Goal: Transaction & Acquisition: Purchase product/service

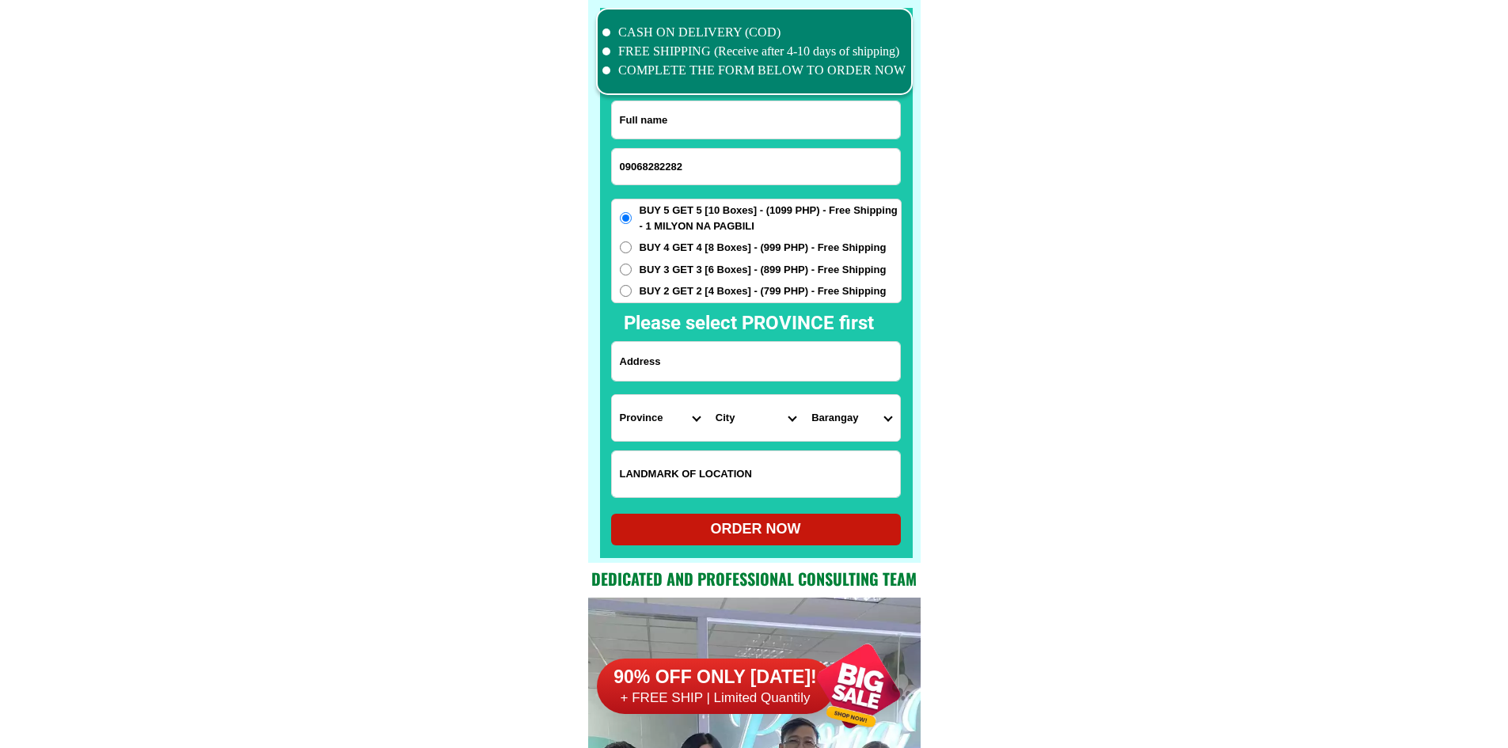
type input "09068282282"
drag, startPoint x: 701, startPoint y: 120, endPoint x: 627, endPoint y: 89, distance: 80.9
click at [701, 120] on input "Input full_name" at bounding box center [756, 119] width 288 height 37
paste input "[PERSON_NAME] Labaoan [PERSON_NAME]"
type input "[PERSON_NAME] Labaoan [PERSON_NAME]"
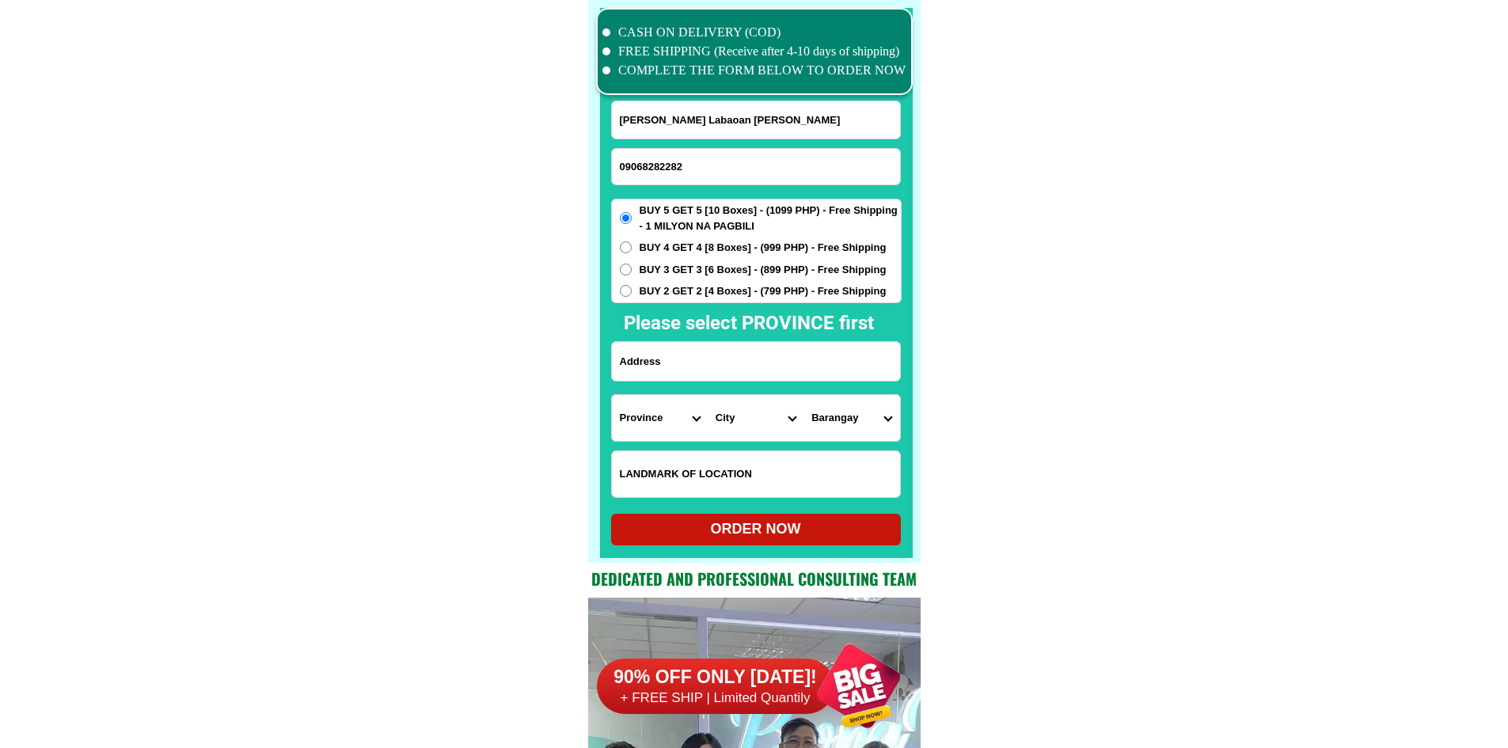
click at [725, 349] on input "Input address" at bounding box center [756, 361] width 288 height 39
paste input "[PERSON_NAME] [PERSON_NAME]. Cel no. 09068282282. before [PERSON_NAME] Integrat…"
type input "[PERSON_NAME] [PERSON_NAME]. Cel no. 09068282282. before [PERSON_NAME] Integrat…"
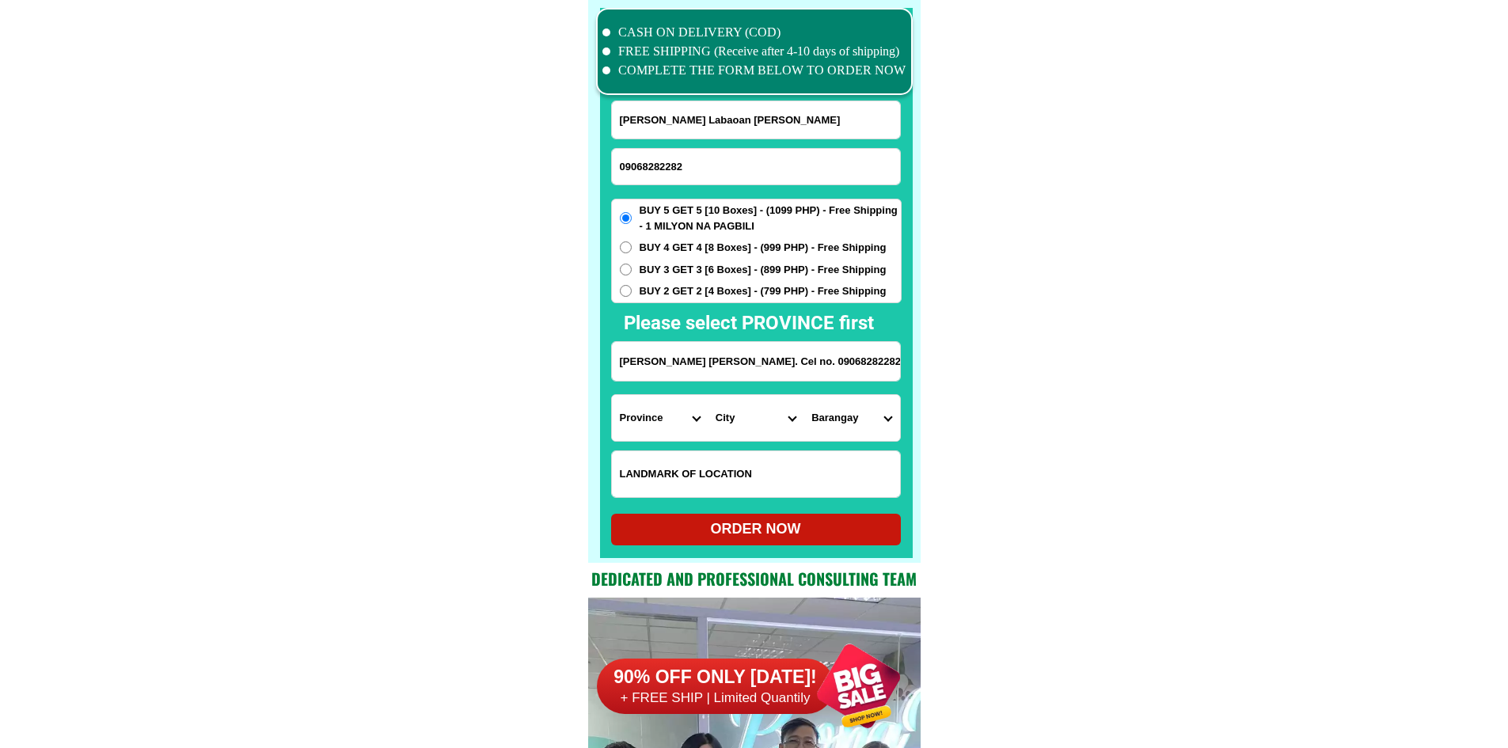
click at [624, 432] on select "Province [GEOGRAPHIC_DATA] [GEOGRAPHIC_DATA] [GEOGRAPHIC_DATA] [GEOGRAPHIC_DATA…" at bounding box center [660, 418] width 96 height 46
select select "63_394"
drag, startPoint x: 1098, startPoint y: 424, endPoint x: 1096, endPoint y: 406, distance: 17.6
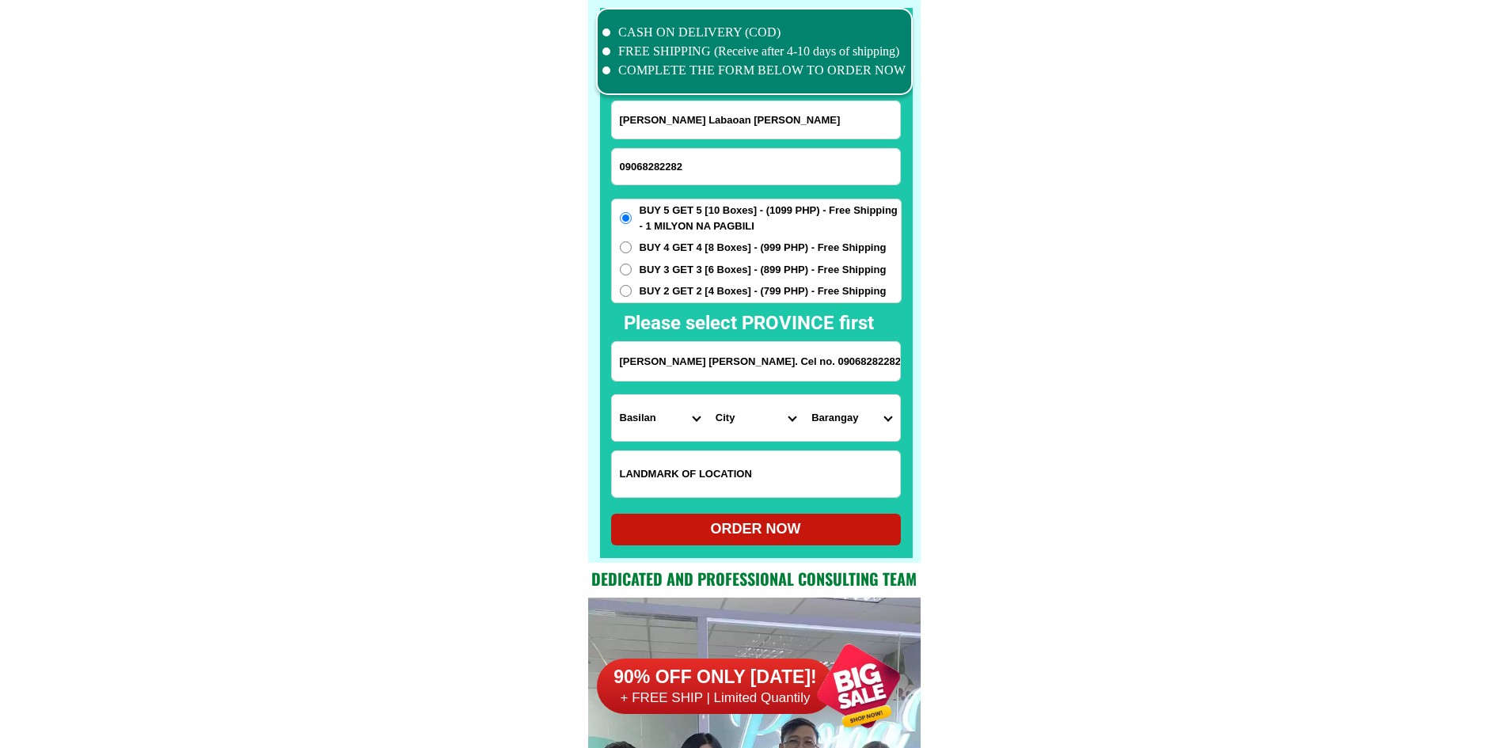
click at [687, 353] on input "[PERSON_NAME] [PERSON_NAME]. Cel no. 09068282282. before [PERSON_NAME] Integrat…" at bounding box center [756, 361] width 288 height 39
paste input "Maliolio Sta. [PERSON_NAME] Nueva Ecija before [PERSON_NAME] Integrated School"
type input "Maliolio Sta. [PERSON_NAME] Nueva Ecija before [PERSON_NAME] Integrated School"
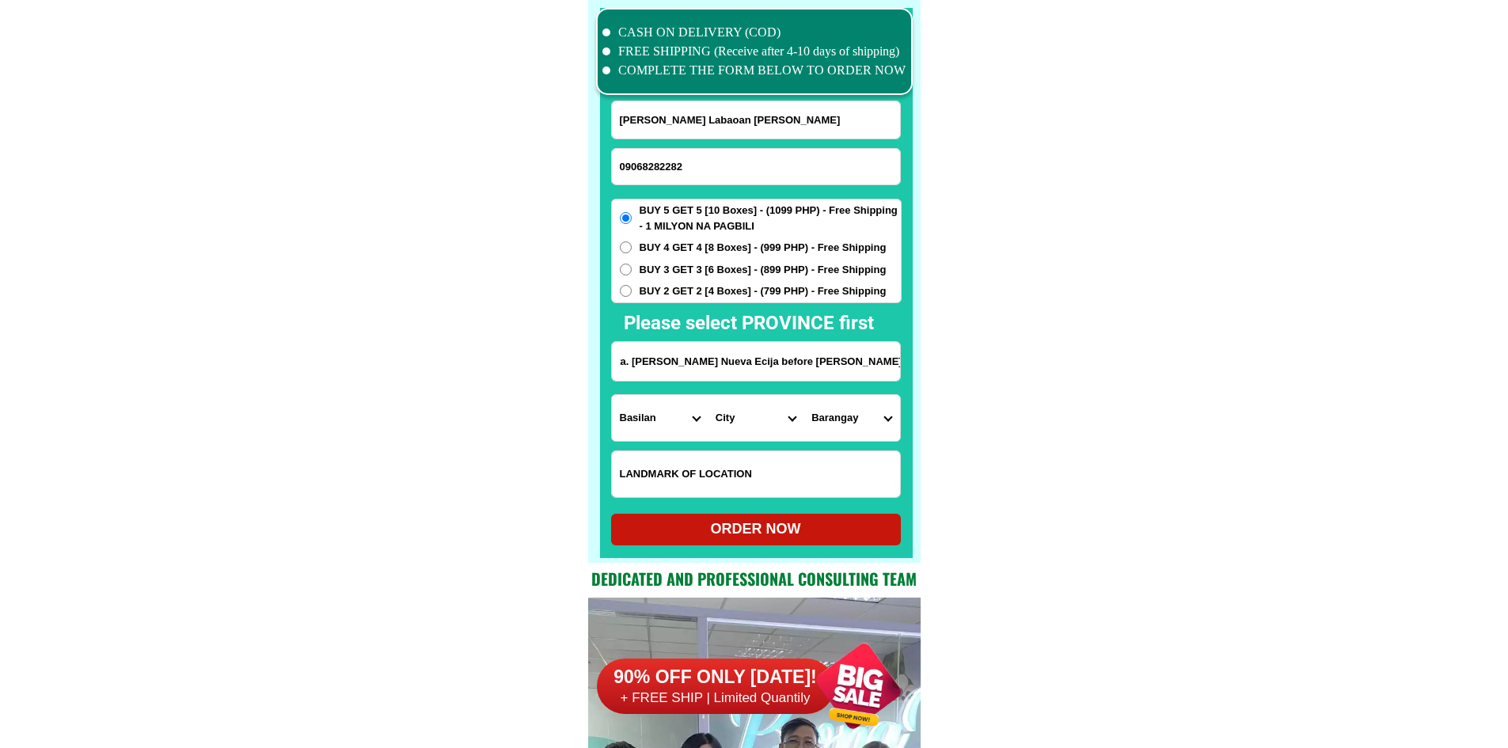
scroll to position [0, 0]
click at [648, 420] on select "Province [GEOGRAPHIC_DATA] [GEOGRAPHIC_DATA] [GEOGRAPHIC_DATA] [GEOGRAPHIC_DATA…" at bounding box center [660, 418] width 96 height 46
select select "63_198"
click at [747, 416] on select "City [GEOGRAPHIC_DATA] [GEOGRAPHIC_DATA] [GEOGRAPHIC_DATA]-city [GEOGRAPHIC_DAT…" at bounding box center [756, 418] width 96 height 46
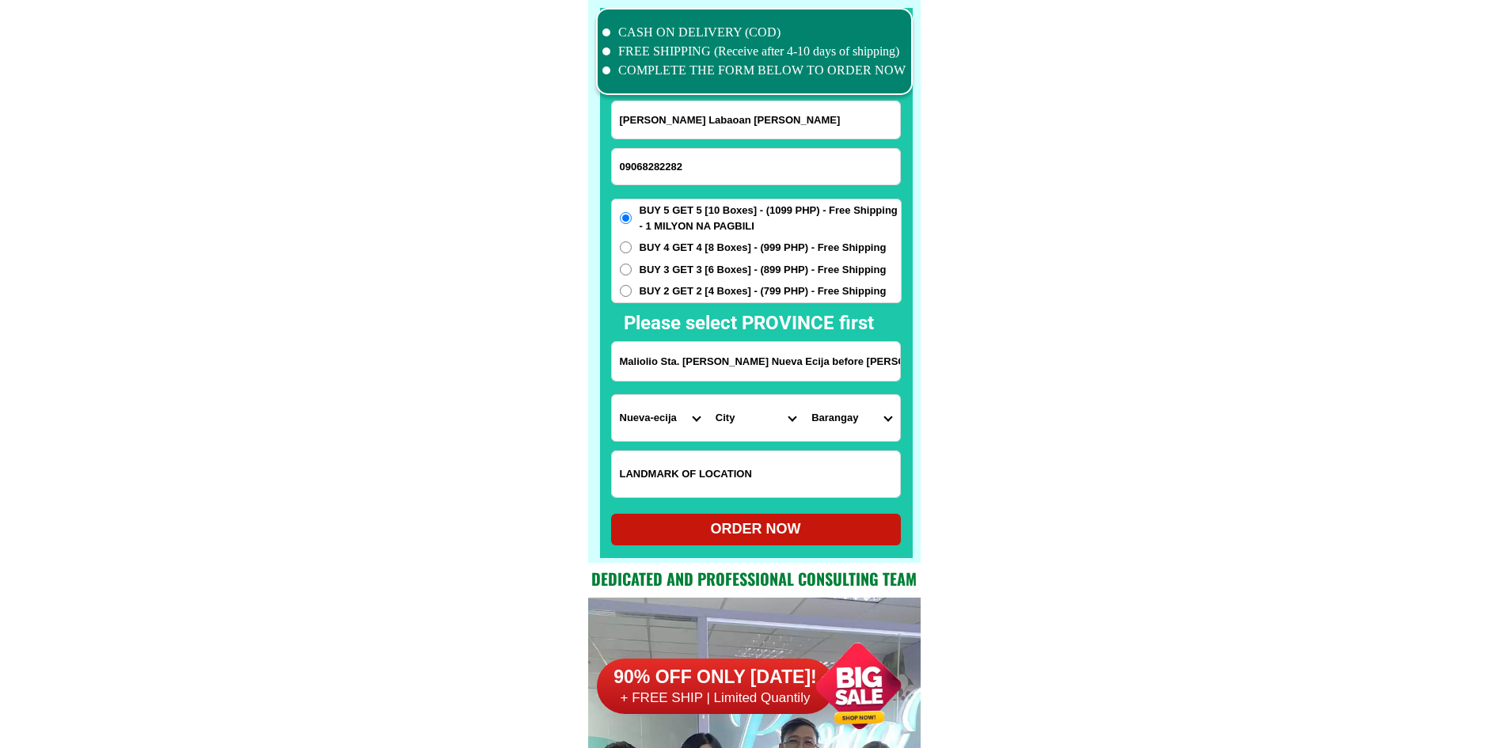
select select "63_1988975"
click at [708, 395] on select "City [GEOGRAPHIC_DATA] [GEOGRAPHIC_DATA] [GEOGRAPHIC_DATA]-city [GEOGRAPHIC_DAT…" at bounding box center [756, 418] width 96 height 46
click at [849, 416] on select "Barangay [PERSON_NAME] Berang [PERSON_NAME] Cojuangco (pob.) [PERSON_NAME] Insp…" at bounding box center [852, 418] width 96 height 46
select select "63_19889758280"
drag, startPoint x: 1020, startPoint y: 446, endPoint x: 976, endPoint y: 467, distance: 48.9
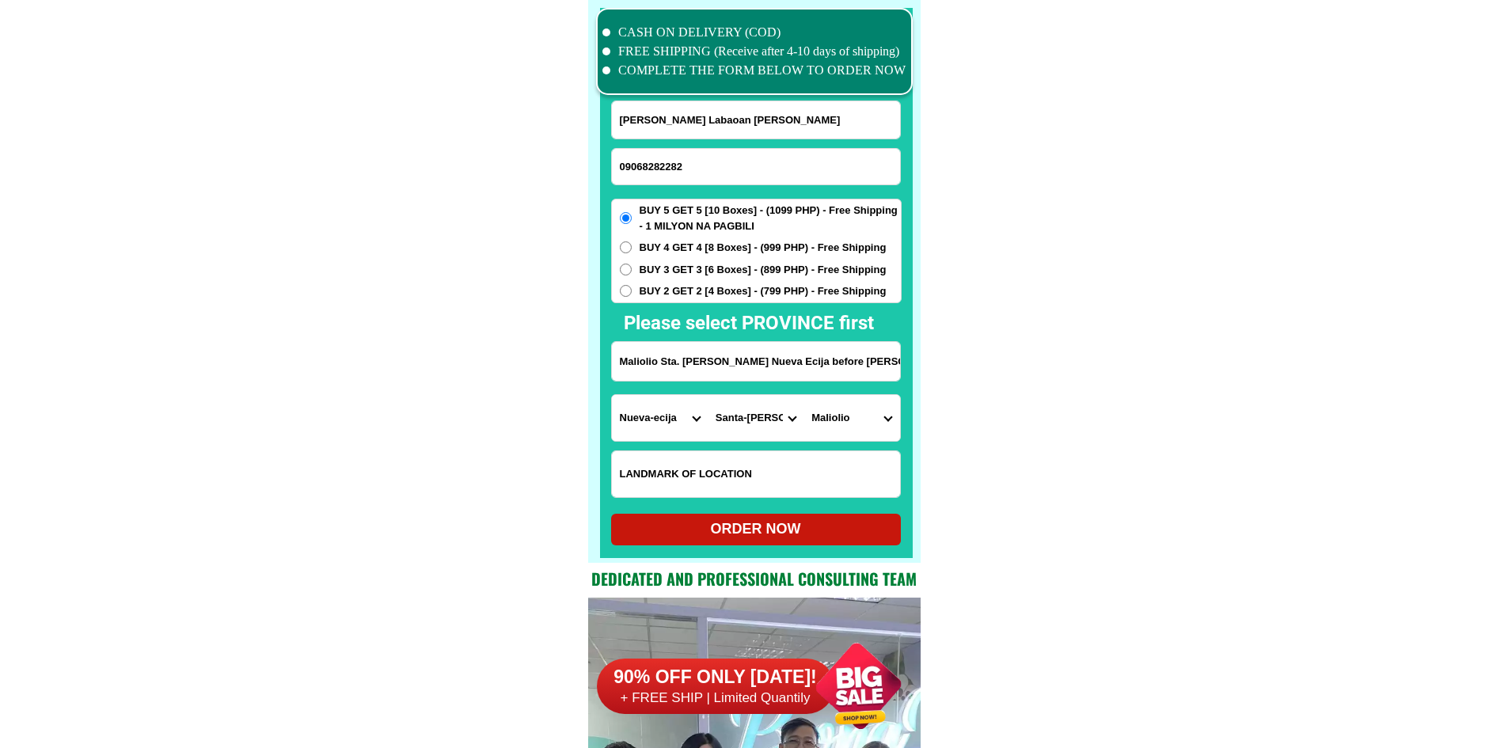
click at [794, 538] on div "ORDER NOW" at bounding box center [756, 529] width 290 height 21
radio input "true"
